Goal: Task Accomplishment & Management: Use online tool/utility

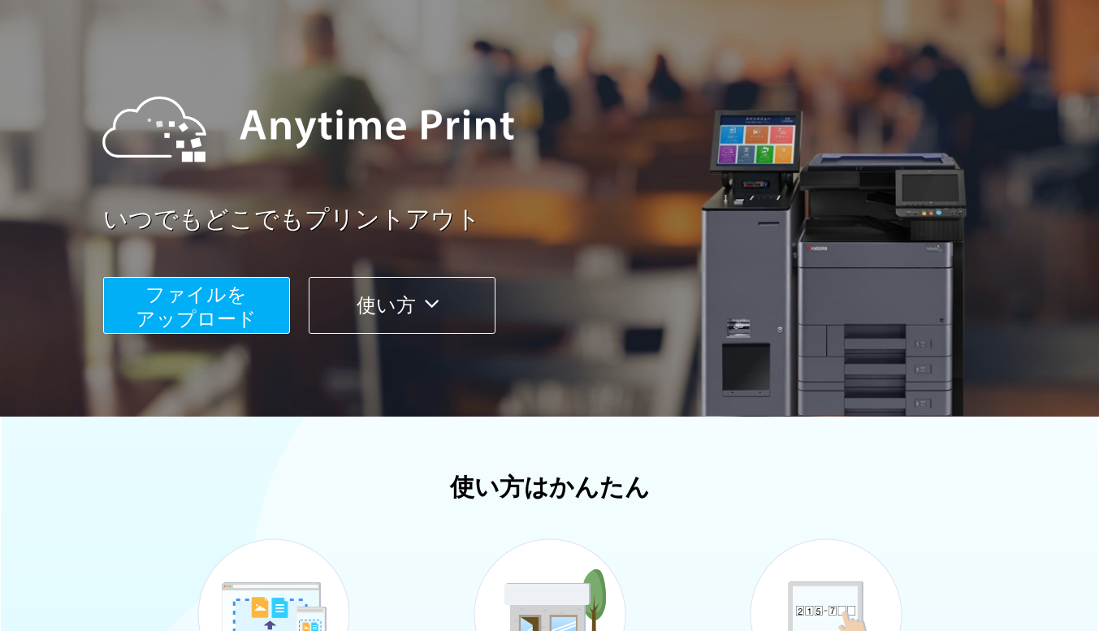
scroll to position [325, 0]
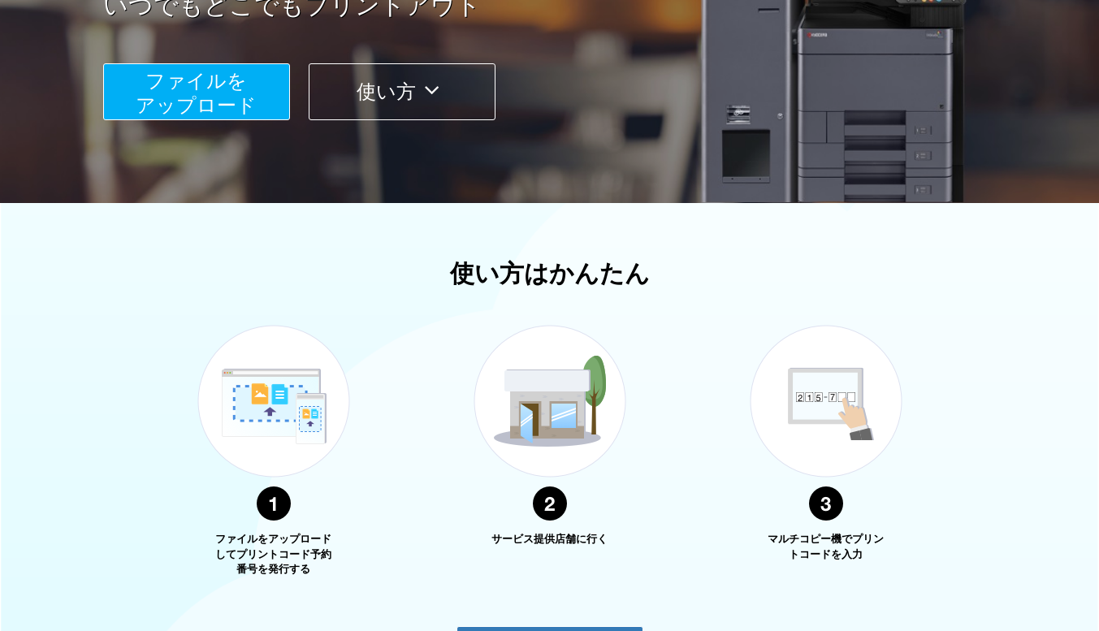
click at [173, 90] on span "ファイルを ​​アップロード" at bounding box center [196, 93] width 121 height 46
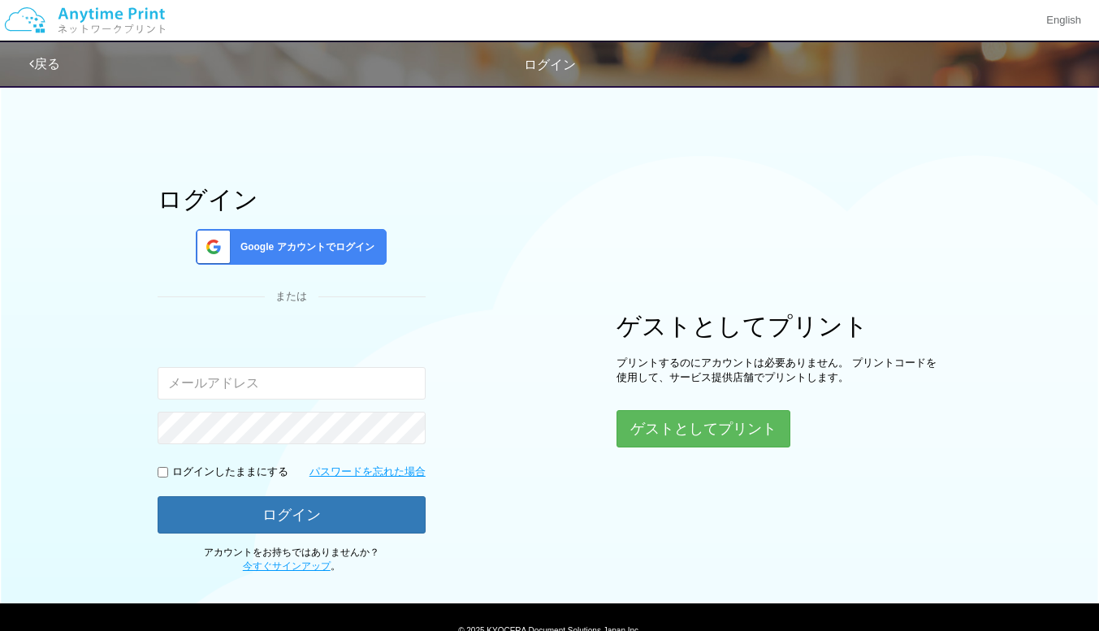
click at [297, 241] on span "Google アカウントでログイン" at bounding box center [304, 247] width 141 height 14
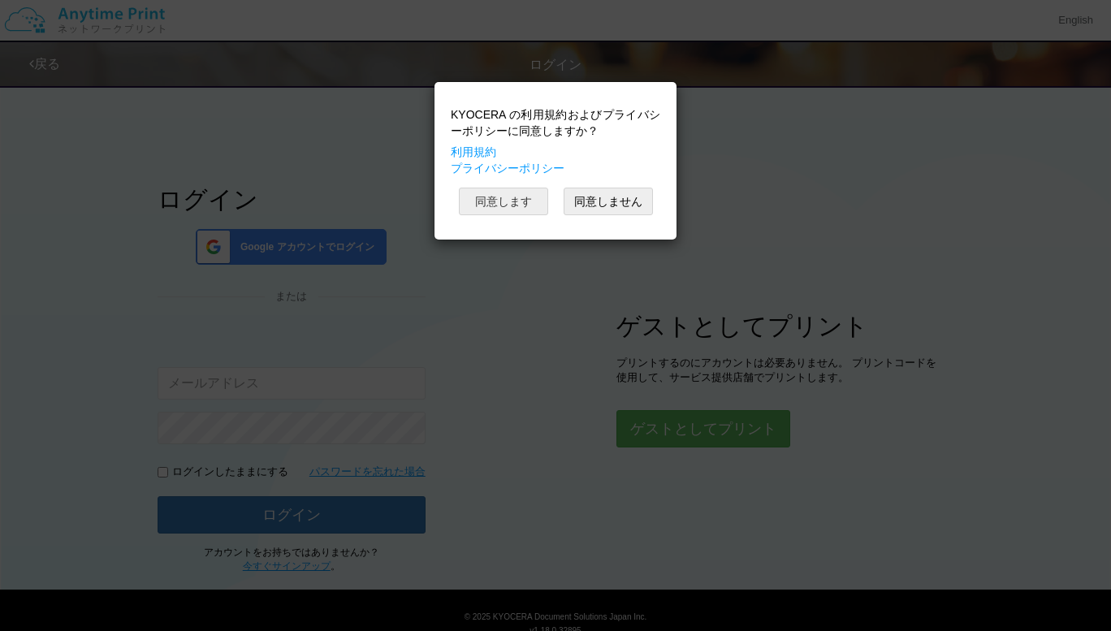
click at [513, 201] on button "同意します" at bounding box center [503, 202] width 89 height 28
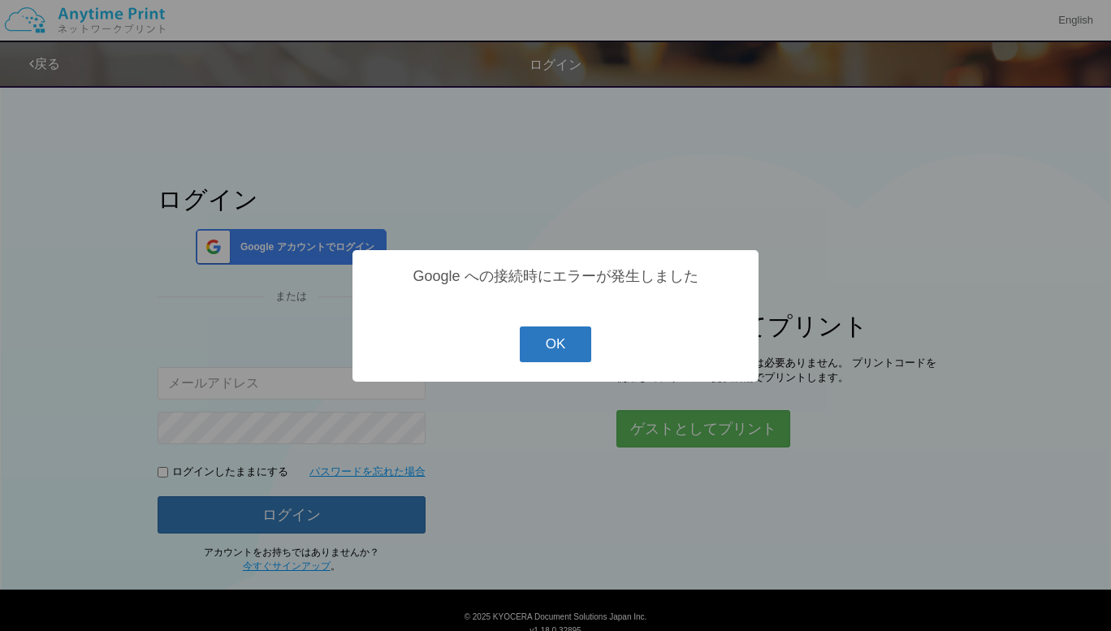
click at [561, 352] on button "OK" at bounding box center [556, 345] width 72 height 36
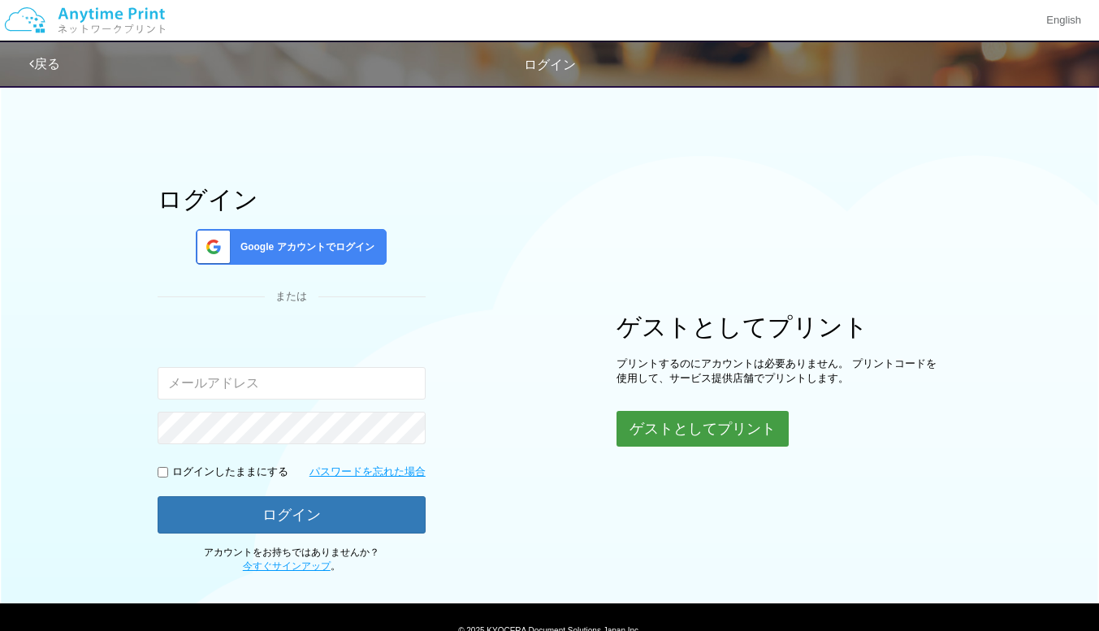
click at [715, 427] on button "ゲストとしてプリント" at bounding box center [703, 429] width 172 height 36
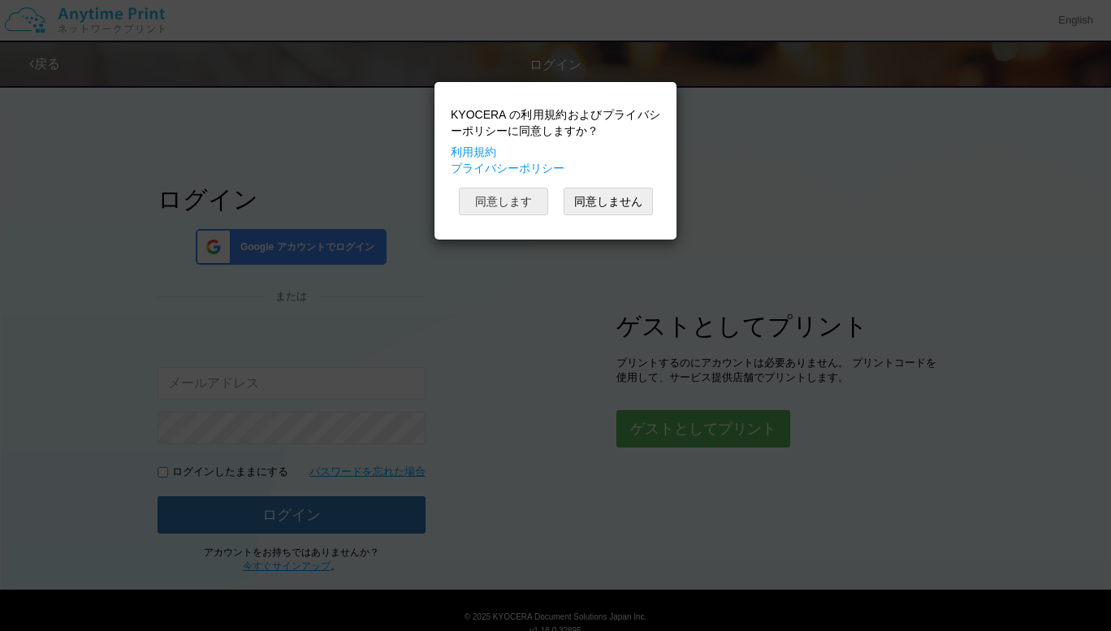
click at [484, 204] on button "同意します" at bounding box center [503, 202] width 89 height 28
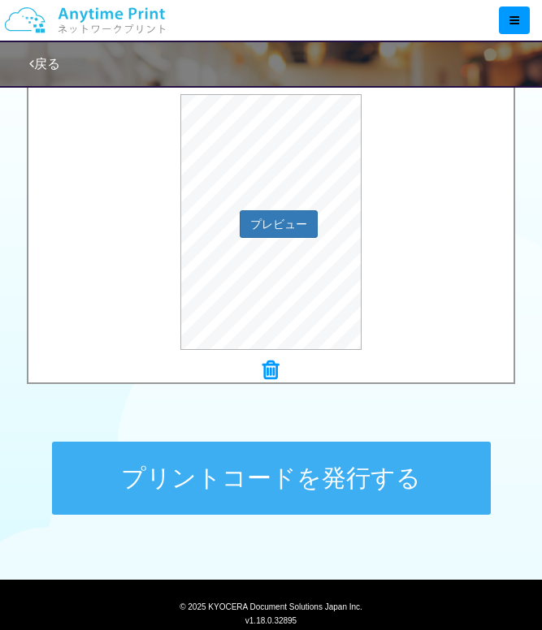
scroll to position [630, 0]
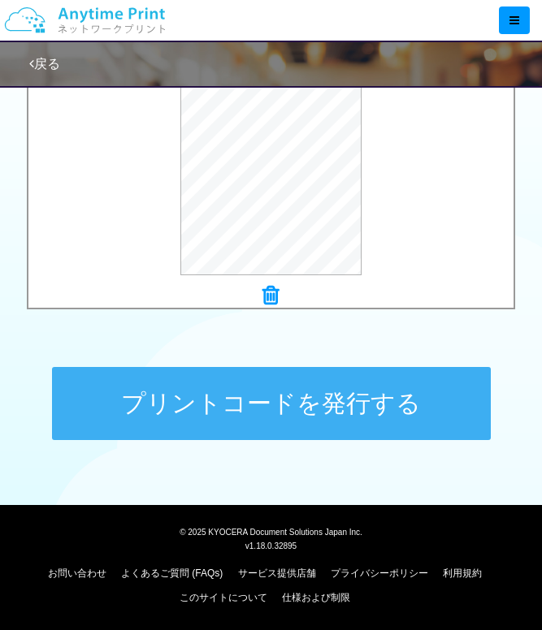
click at [262, 401] on button "プリントコードを発行する" at bounding box center [271, 403] width 439 height 73
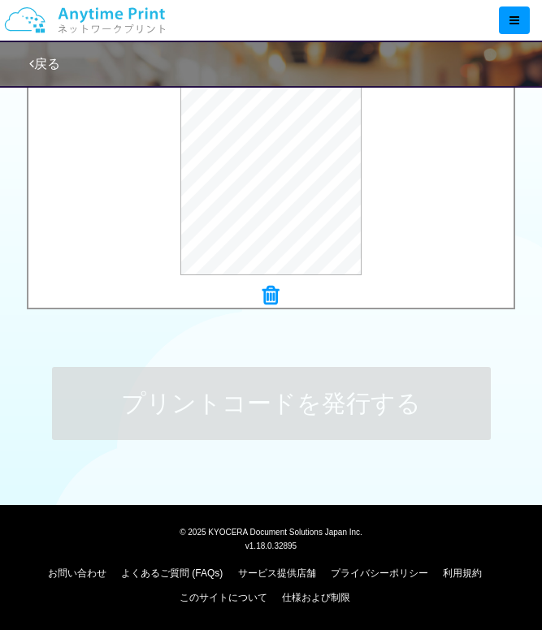
scroll to position [0, 0]
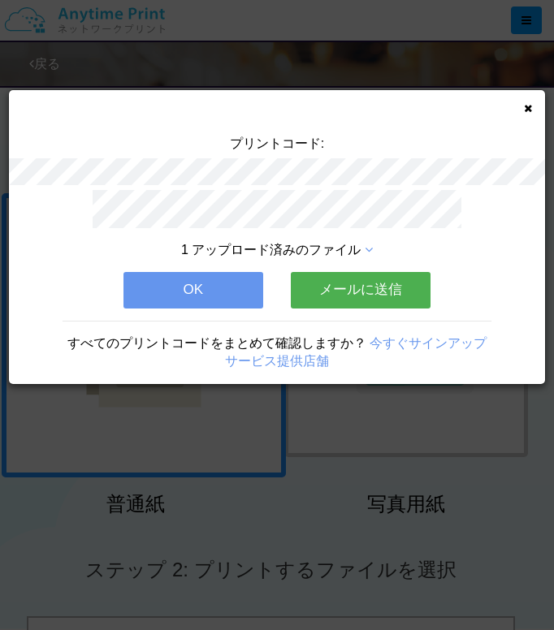
click at [202, 288] on button "OK" at bounding box center [193, 290] width 140 height 36
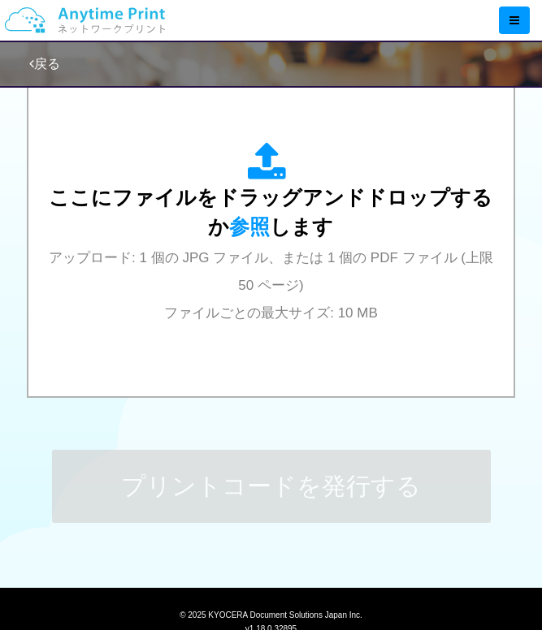
scroll to position [467, 0]
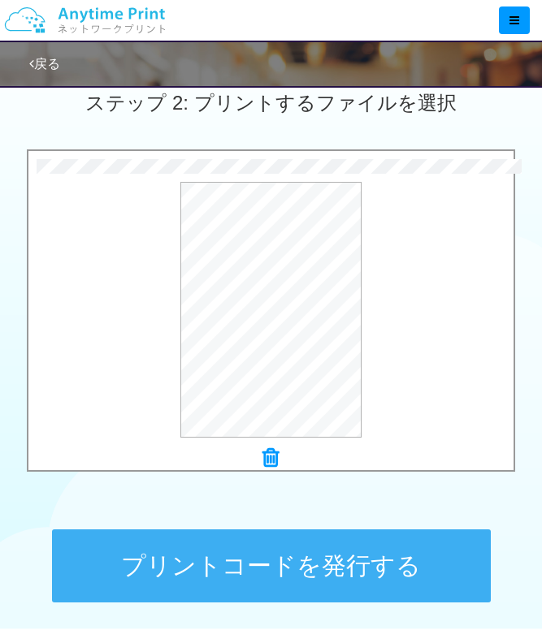
click at [290, 567] on button "プリントコードを発行する" at bounding box center [271, 566] width 439 height 73
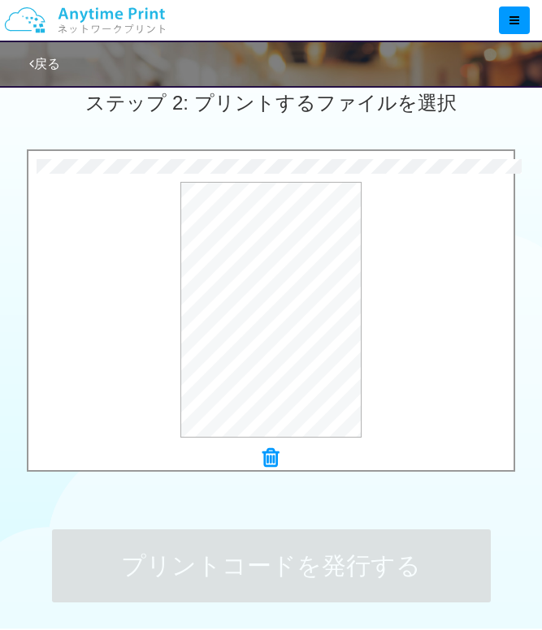
scroll to position [0, 0]
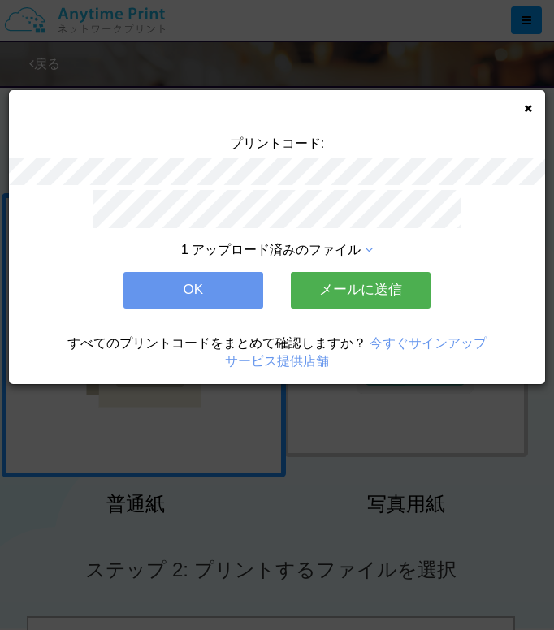
click at [358, 276] on button "メールに送信" at bounding box center [361, 290] width 140 height 36
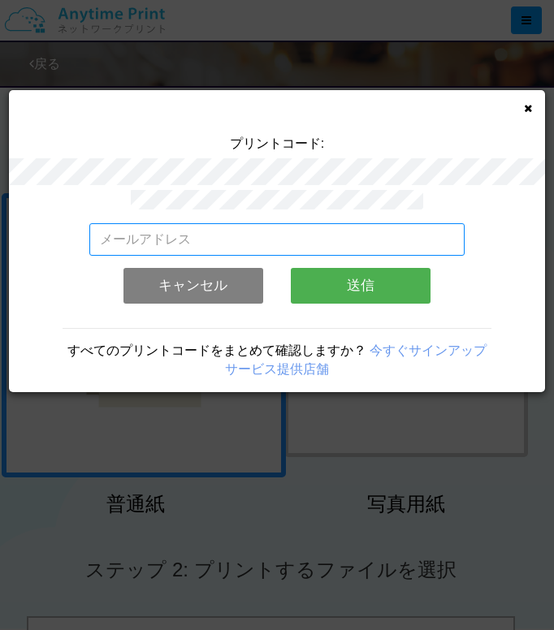
click at [117, 232] on input "email" at bounding box center [276, 239] width 375 height 32
type input "[EMAIL_ADDRESS][DOMAIN_NAME]"
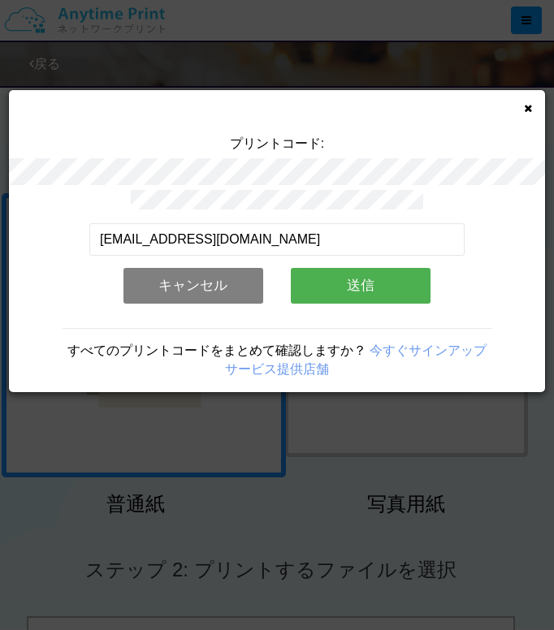
click at [363, 282] on button "送信" at bounding box center [361, 286] width 140 height 36
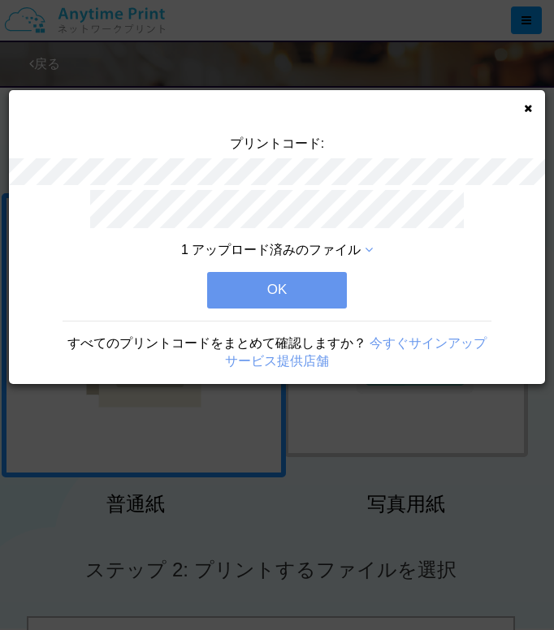
click at [276, 286] on button "OK" at bounding box center [277, 290] width 140 height 36
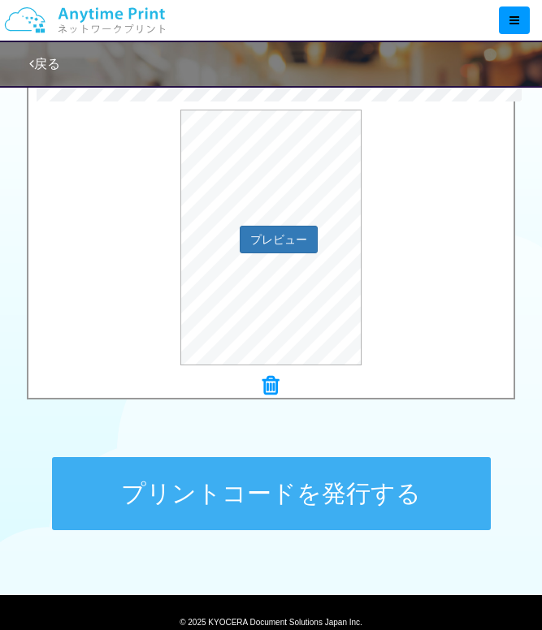
scroll to position [630, 0]
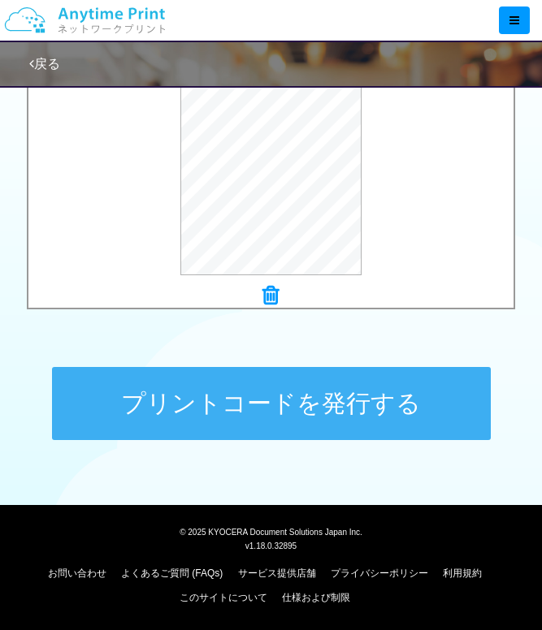
click at [284, 397] on button "プリントコードを発行する" at bounding box center [271, 403] width 439 height 73
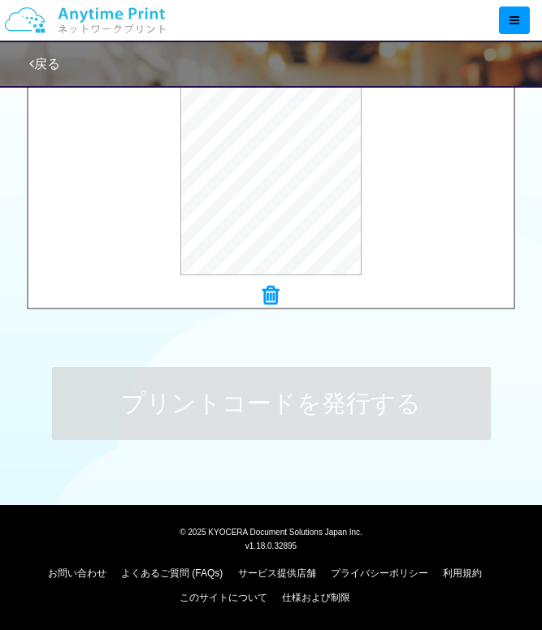
scroll to position [0, 0]
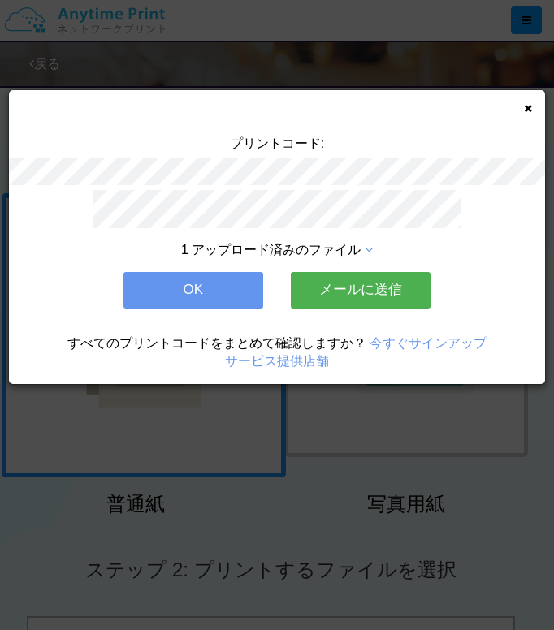
click at [370, 279] on button "メールに送信" at bounding box center [361, 290] width 140 height 36
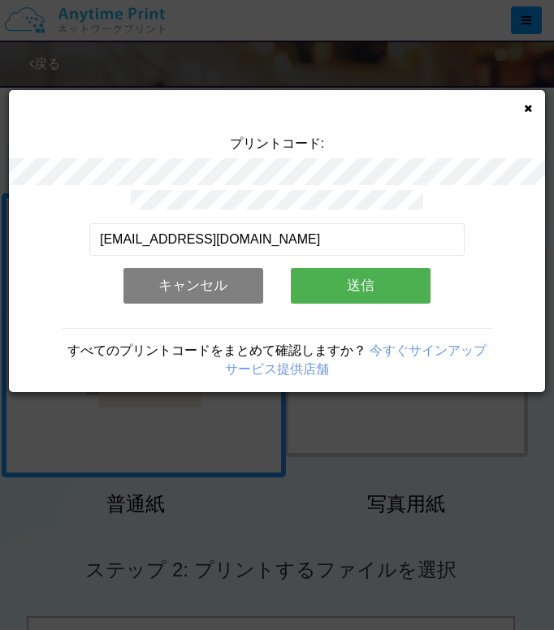
click at [356, 281] on button "送信" at bounding box center [361, 286] width 140 height 36
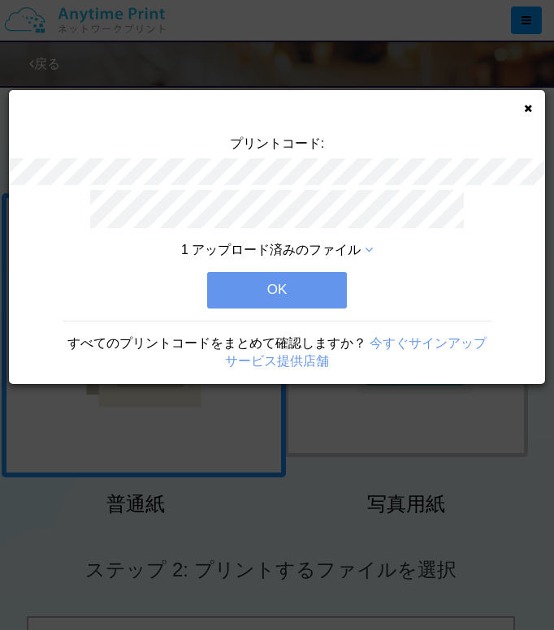
drag, startPoint x: 279, startPoint y: 281, endPoint x: 333, endPoint y: 319, distance: 65.8
click at [279, 281] on button "OK" at bounding box center [277, 290] width 140 height 36
